Goal: Transaction & Acquisition: Download file/media

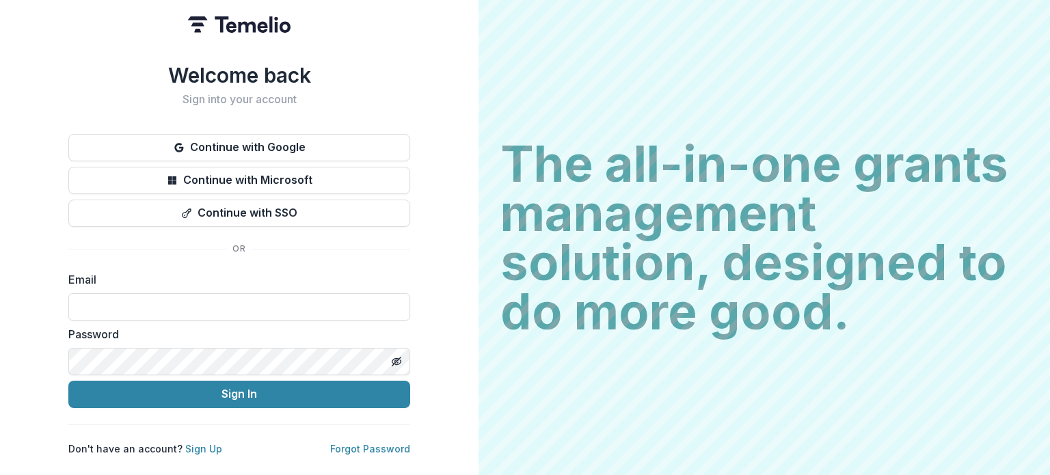
click at [274, 144] on button "Continue with Google" at bounding box center [239, 147] width 342 height 27
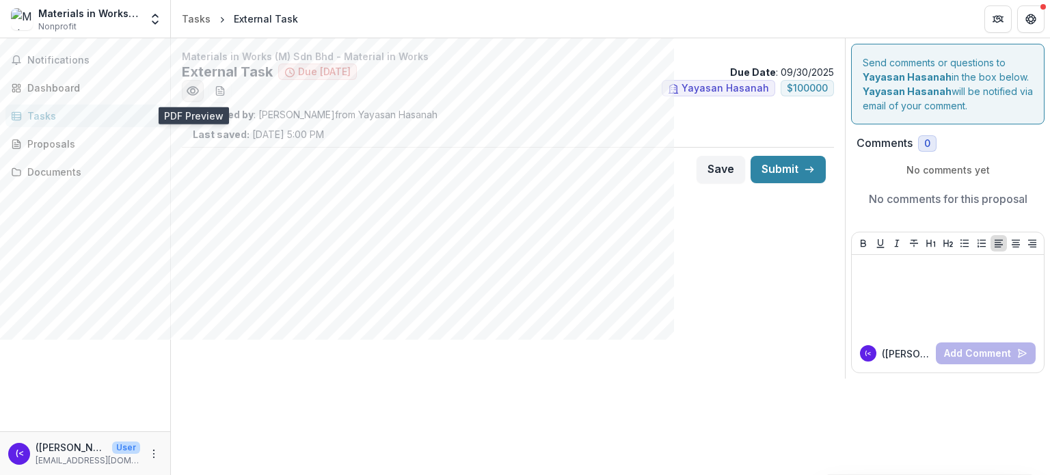
click at [189, 96] on icon "Preview 594dafc0-ebd6-4601-ba65-28666cfc5af6.pdf" at bounding box center [193, 91] width 14 height 14
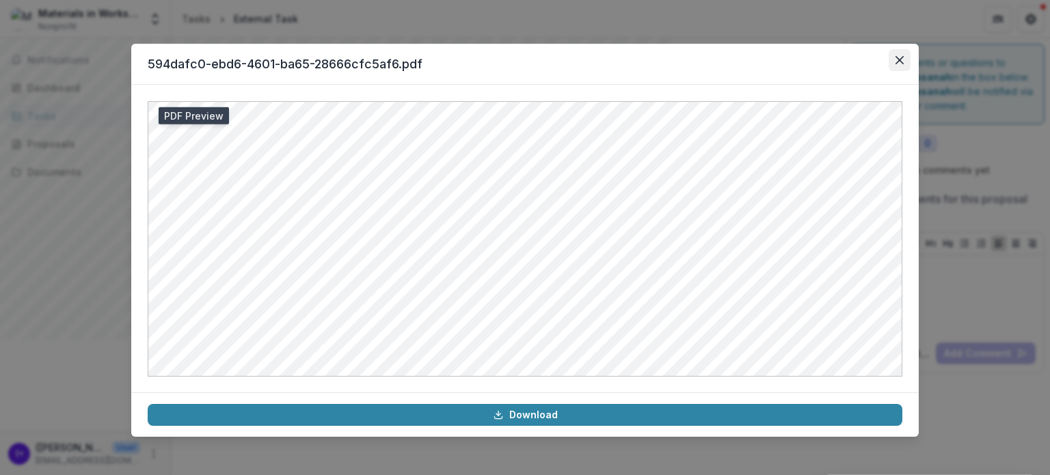
click at [905, 68] on button "Close" at bounding box center [900, 60] width 22 height 22
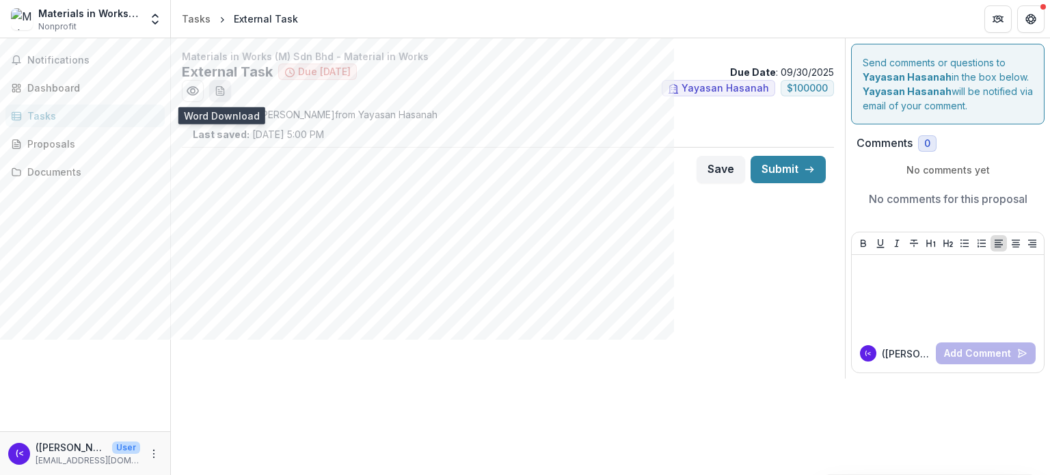
click at [211, 86] on button "download-word-button" at bounding box center [220, 91] width 22 height 22
